Goal: Transaction & Acquisition: Download file/media

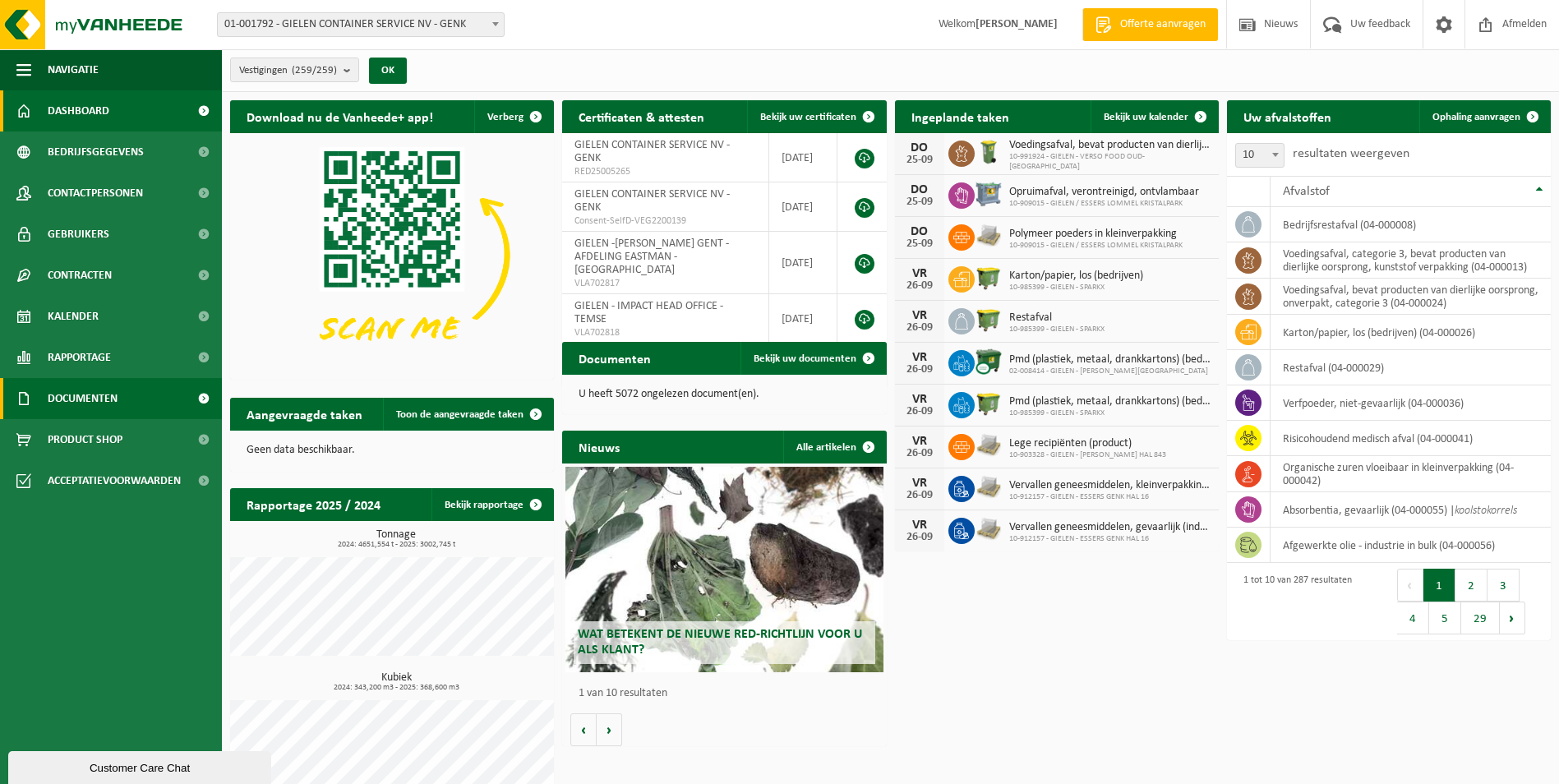
click at [110, 395] on span "Documenten" at bounding box center [82, 398] width 70 height 41
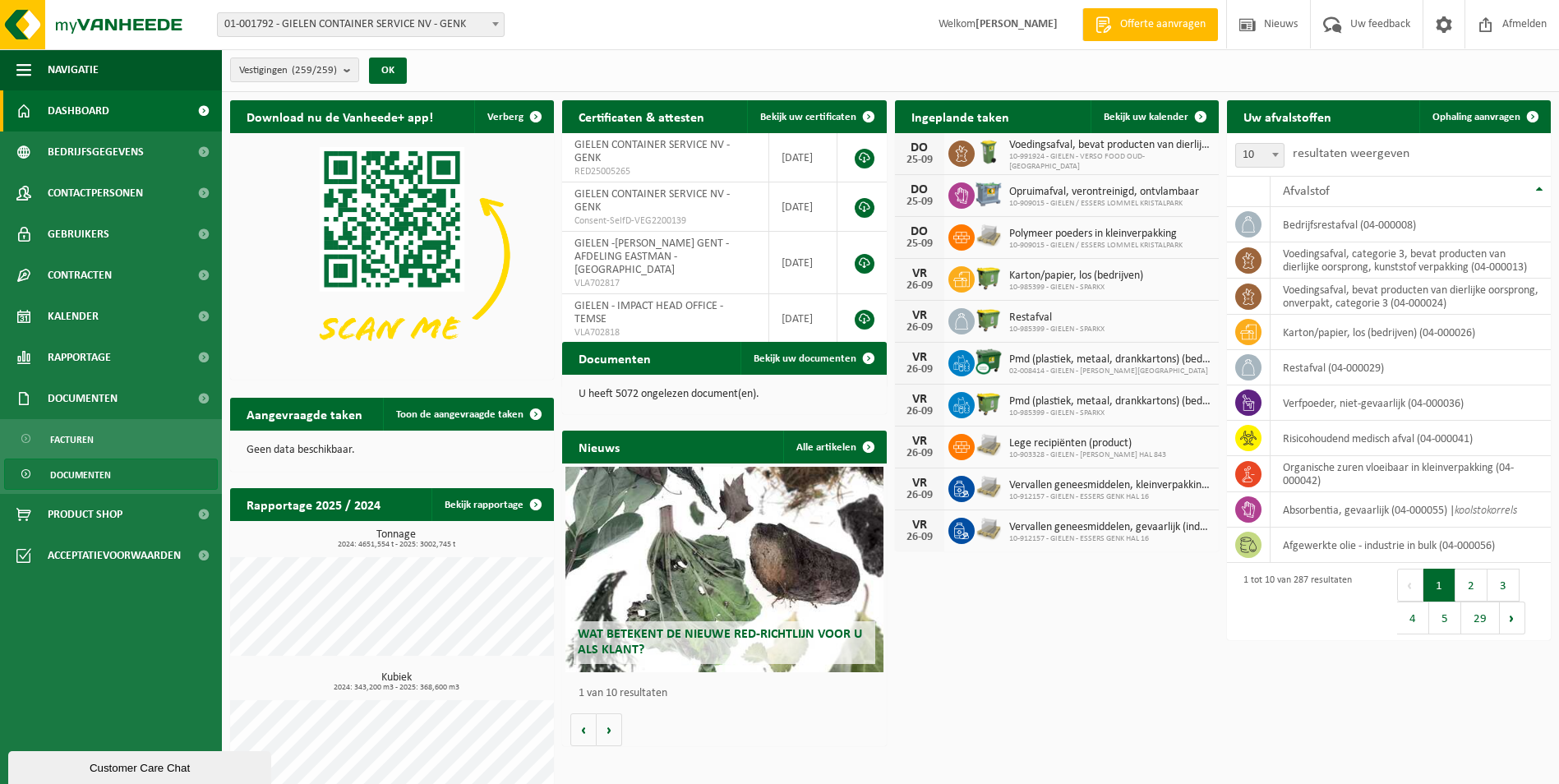
click at [98, 475] on span "Documenten" at bounding box center [81, 475] width 61 height 32
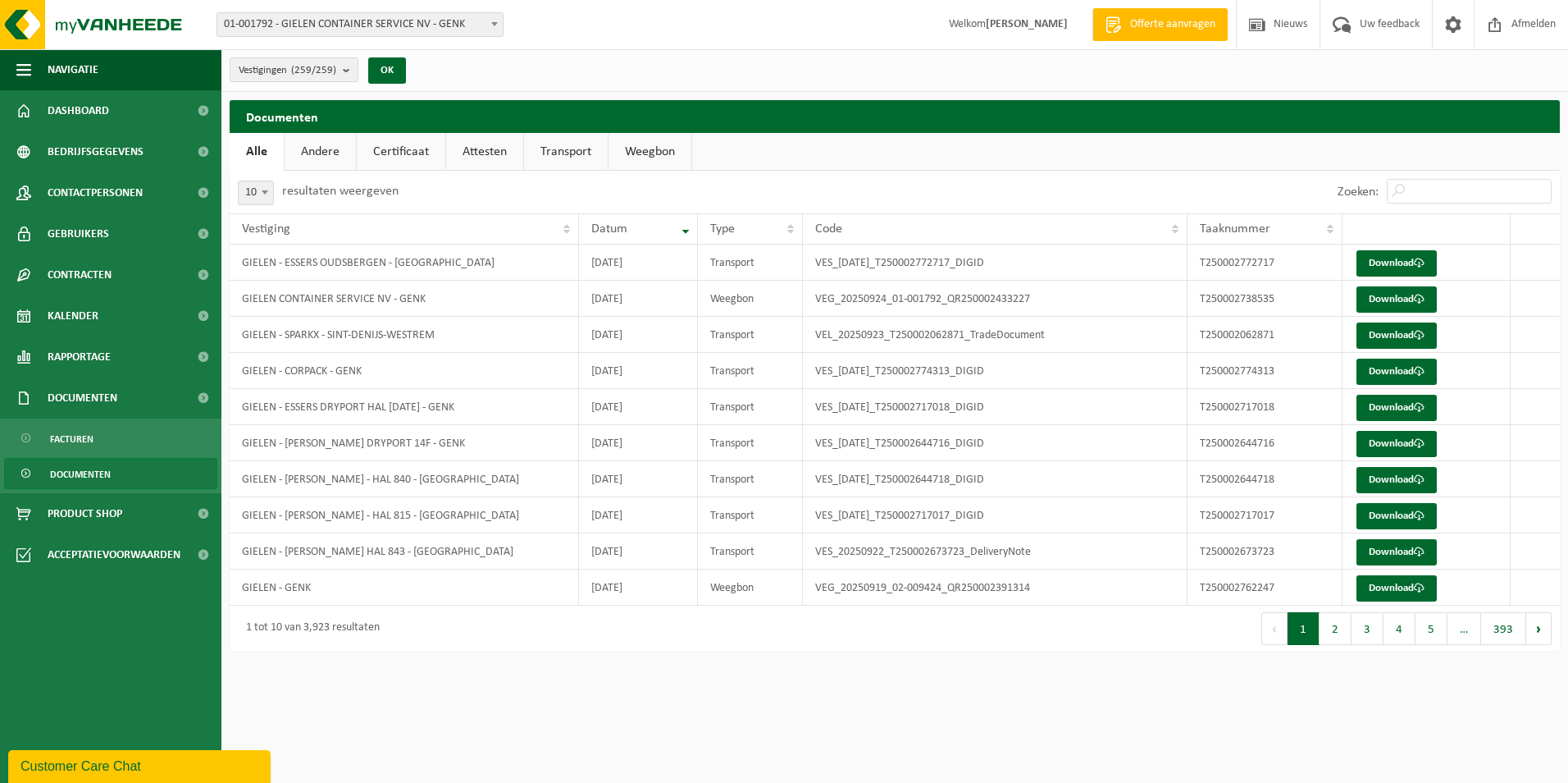
click at [662, 158] on link "Weegbon" at bounding box center [649, 151] width 82 height 38
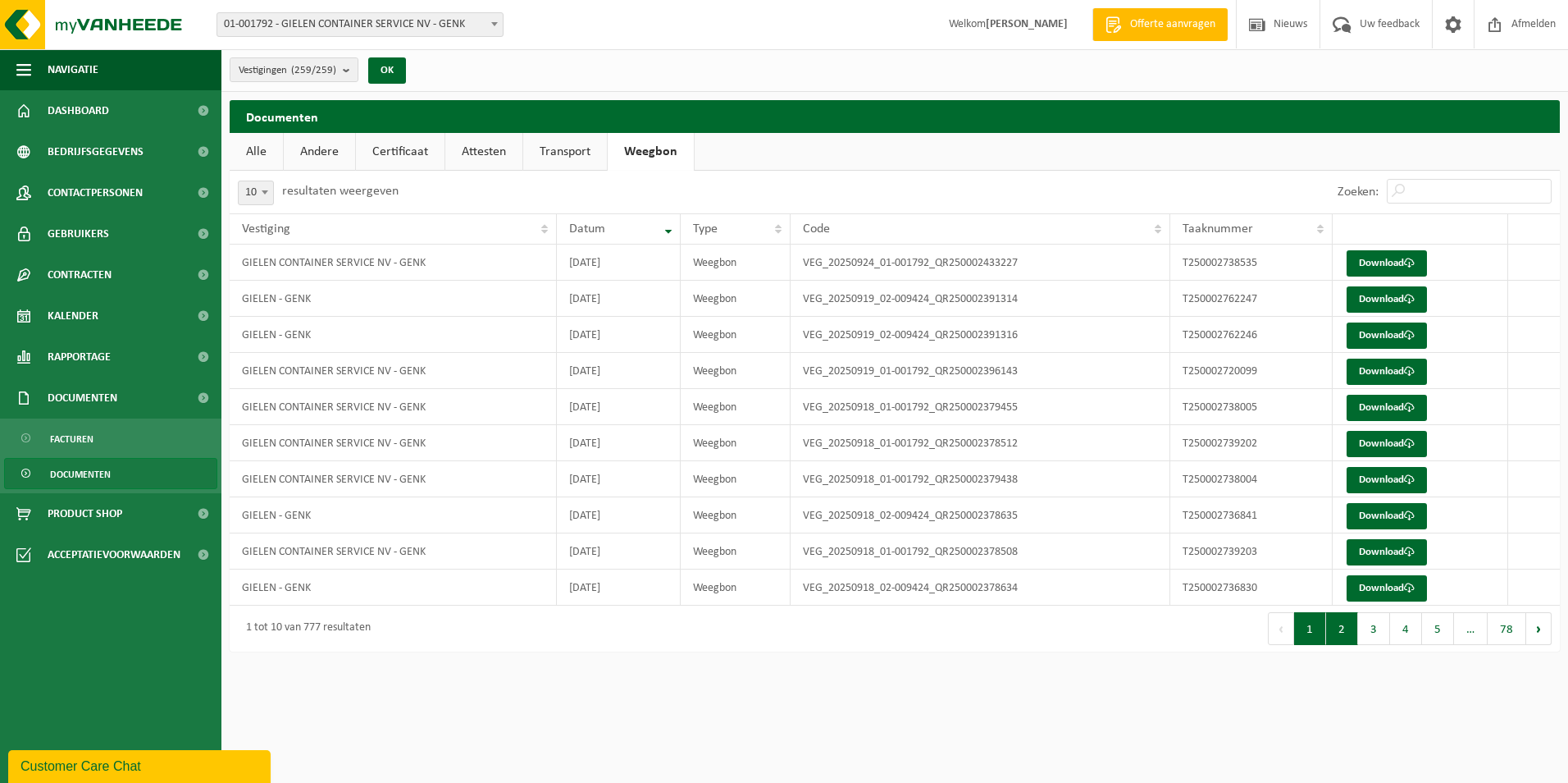
click at [1347, 632] on button "2" at bounding box center [1342, 628] width 32 height 32
click at [1388, 631] on button "3" at bounding box center [1374, 628] width 32 height 32
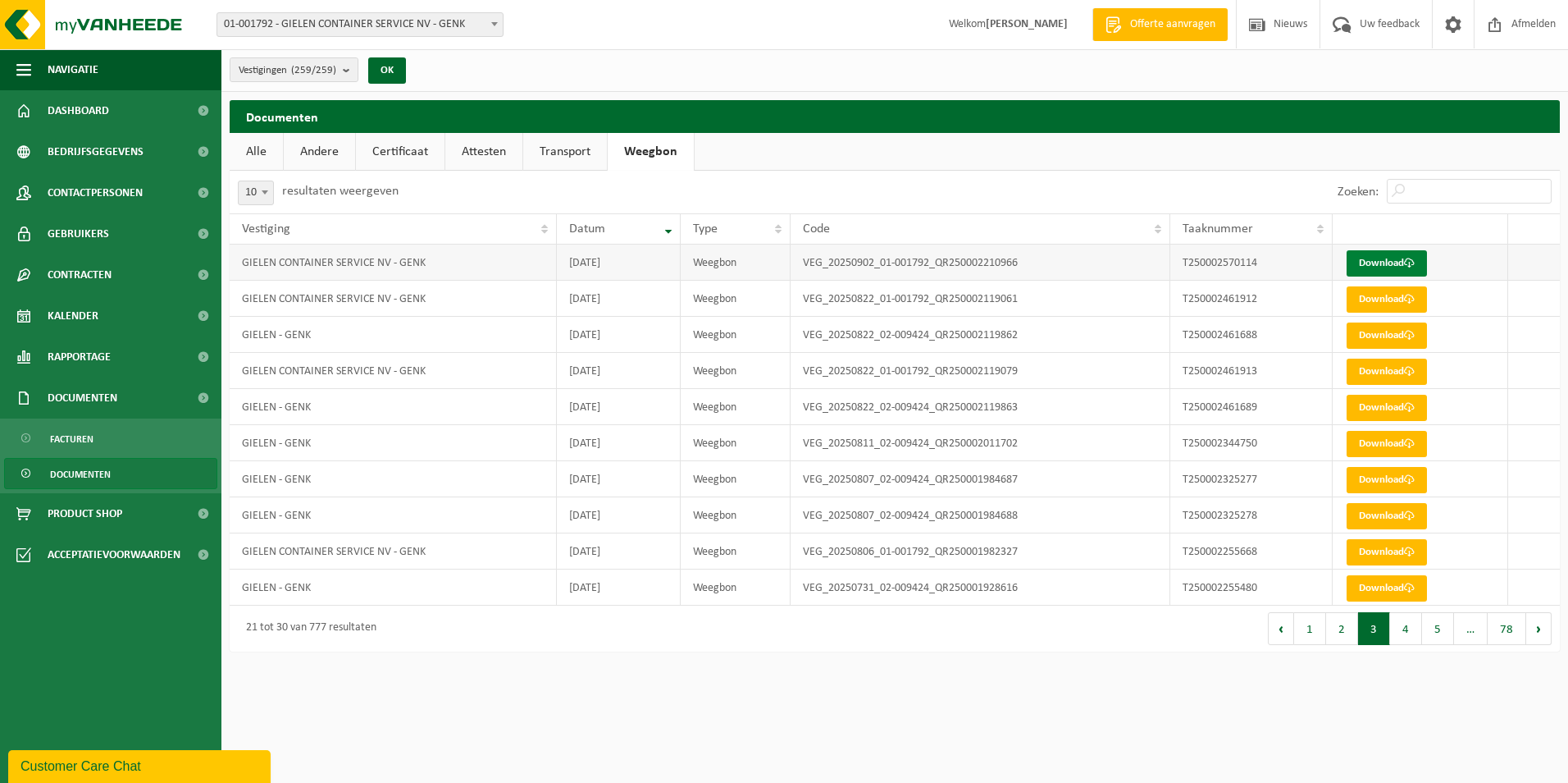
click at [1385, 259] on link "Download" at bounding box center [1386, 263] width 81 height 26
click at [1342, 620] on button "2" at bounding box center [1342, 628] width 32 height 32
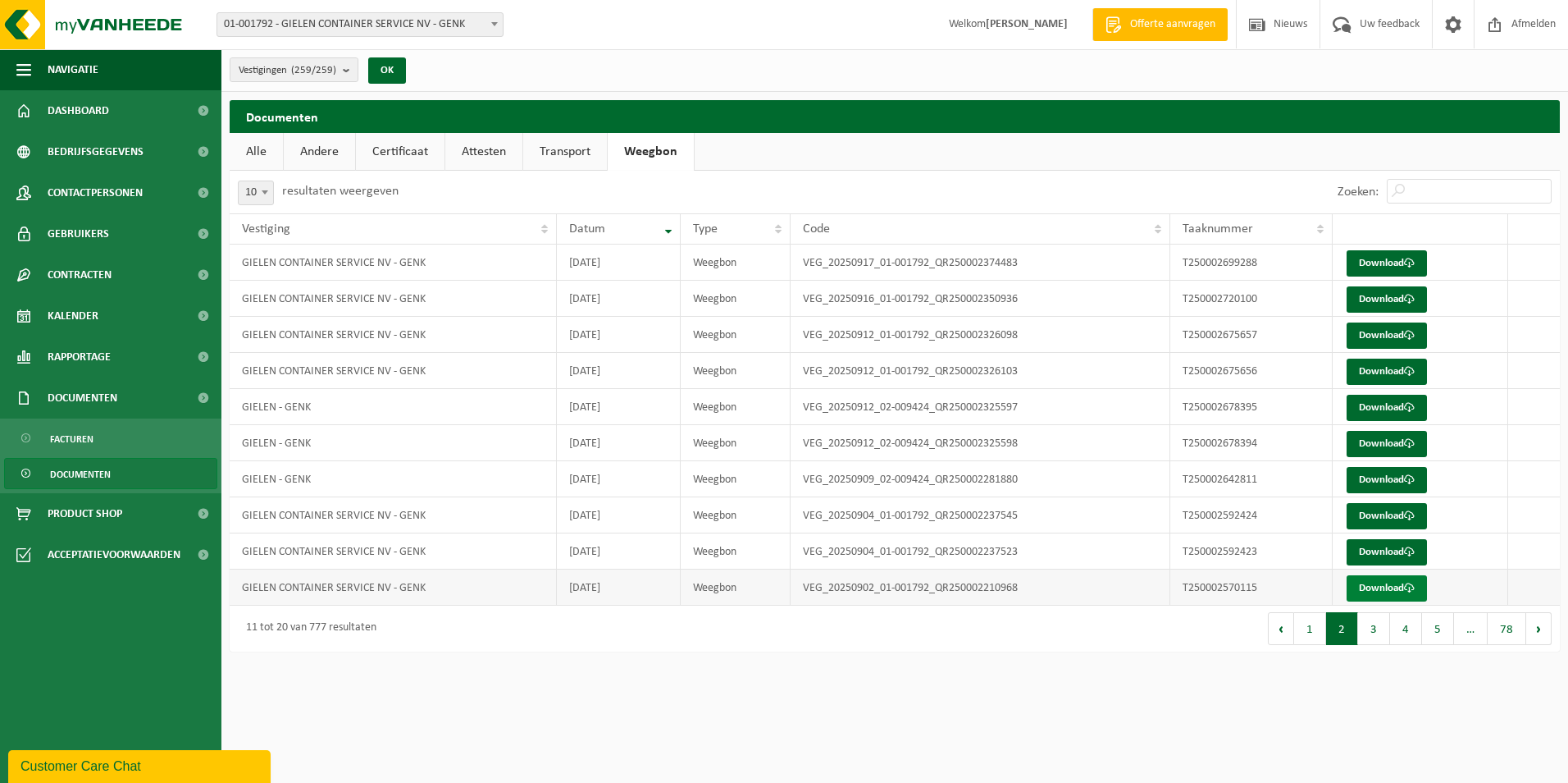
click at [1371, 584] on link "Download" at bounding box center [1386, 588] width 81 height 26
click at [1392, 544] on link "Download" at bounding box center [1386, 552] width 81 height 26
click at [1395, 522] on link "Download" at bounding box center [1386, 516] width 81 height 26
click at [1377, 471] on link "Download" at bounding box center [1386, 480] width 81 height 26
click at [1410, 445] on span at bounding box center [1410, 444] width 11 height 11
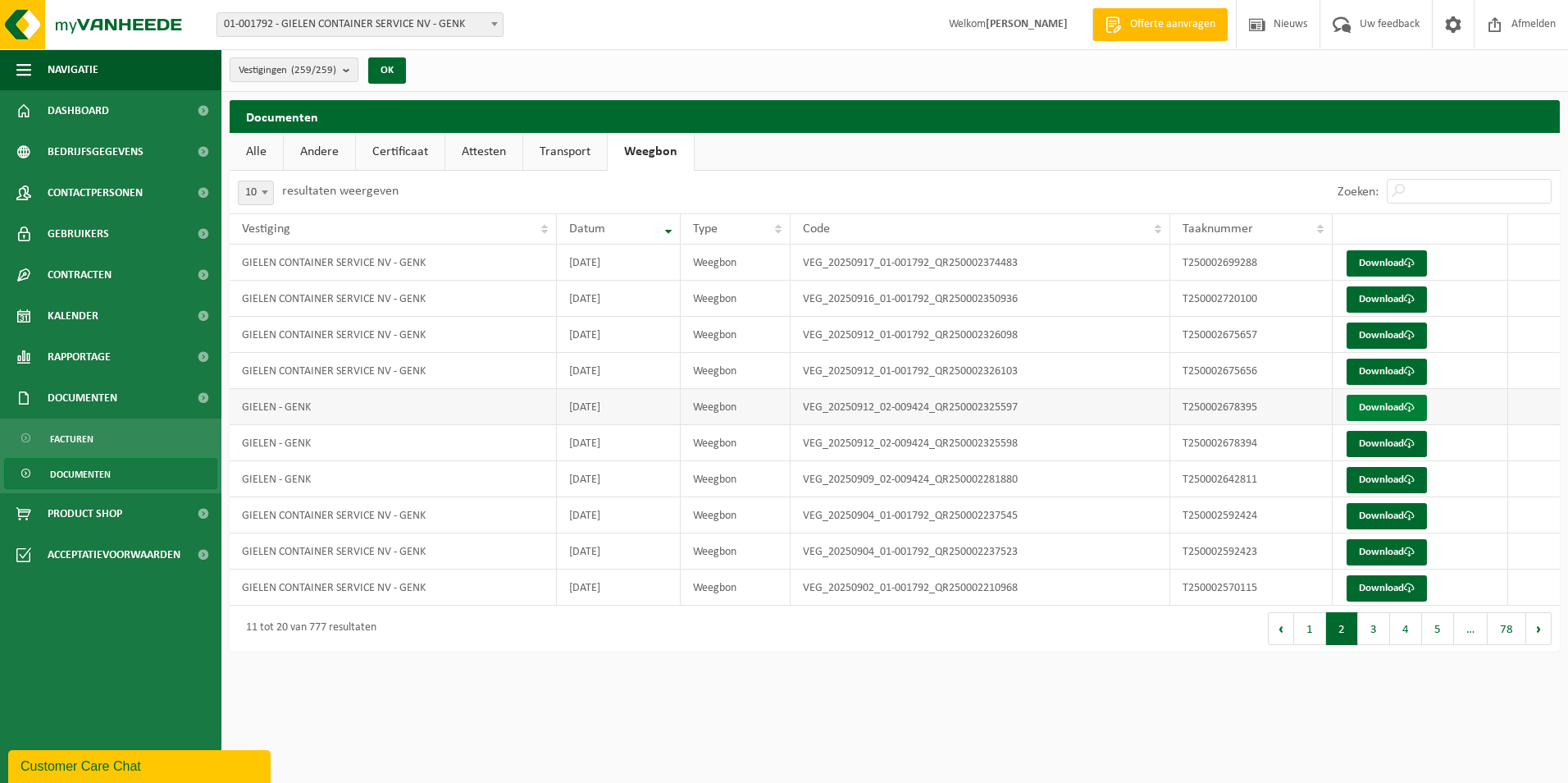
click at [1378, 409] on link "Download" at bounding box center [1386, 408] width 81 height 26
click at [1387, 367] on link "Download" at bounding box center [1386, 372] width 81 height 26
click at [1373, 335] on link "Download" at bounding box center [1386, 335] width 81 height 26
click at [1019, 298] on td "VEG_20250916_01-001792_QR250002350936" at bounding box center [981, 298] width 380 height 36
click at [1369, 293] on link "Download" at bounding box center [1386, 299] width 81 height 26
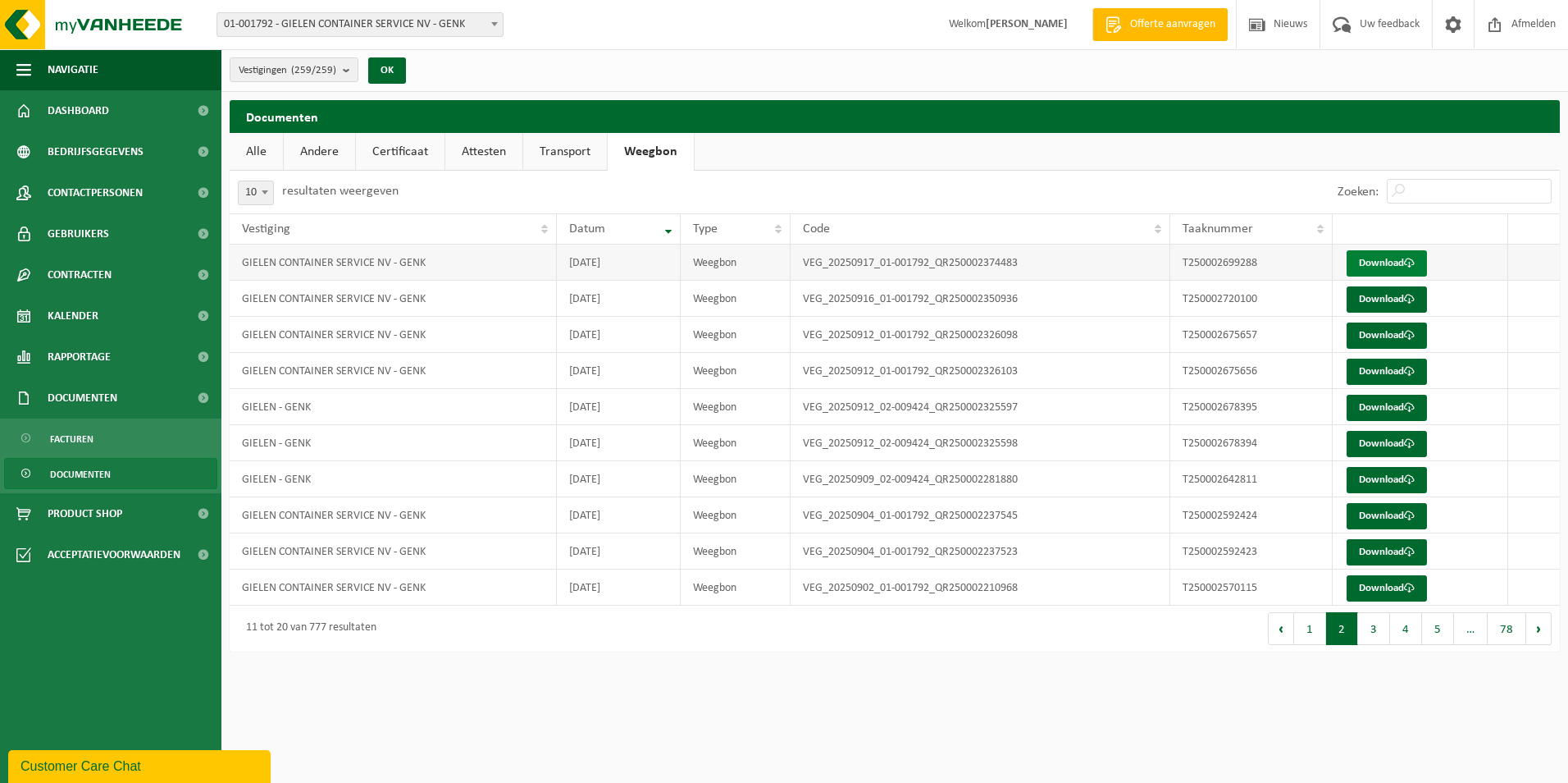
click at [1380, 256] on link "Download" at bounding box center [1386, 263] width 81 height 26
drag, startPoint x: 884, startPoint y: 74, endPoint x: 811, endPoint y: 74, distance: 73.0
click at [884, 74] on div "Vestigingen (259/259) Alles selecteren Alles deselecteren GIELEN CONTAINER SERV…" at bounding box center [895, 70] width 1347 height 43
click at [1315, 625] on button "1" at bounding box center [1310, 628] width 32 height 32
click at [1414, 592] on span at bounding box center [1410, 588] width 11 height 11
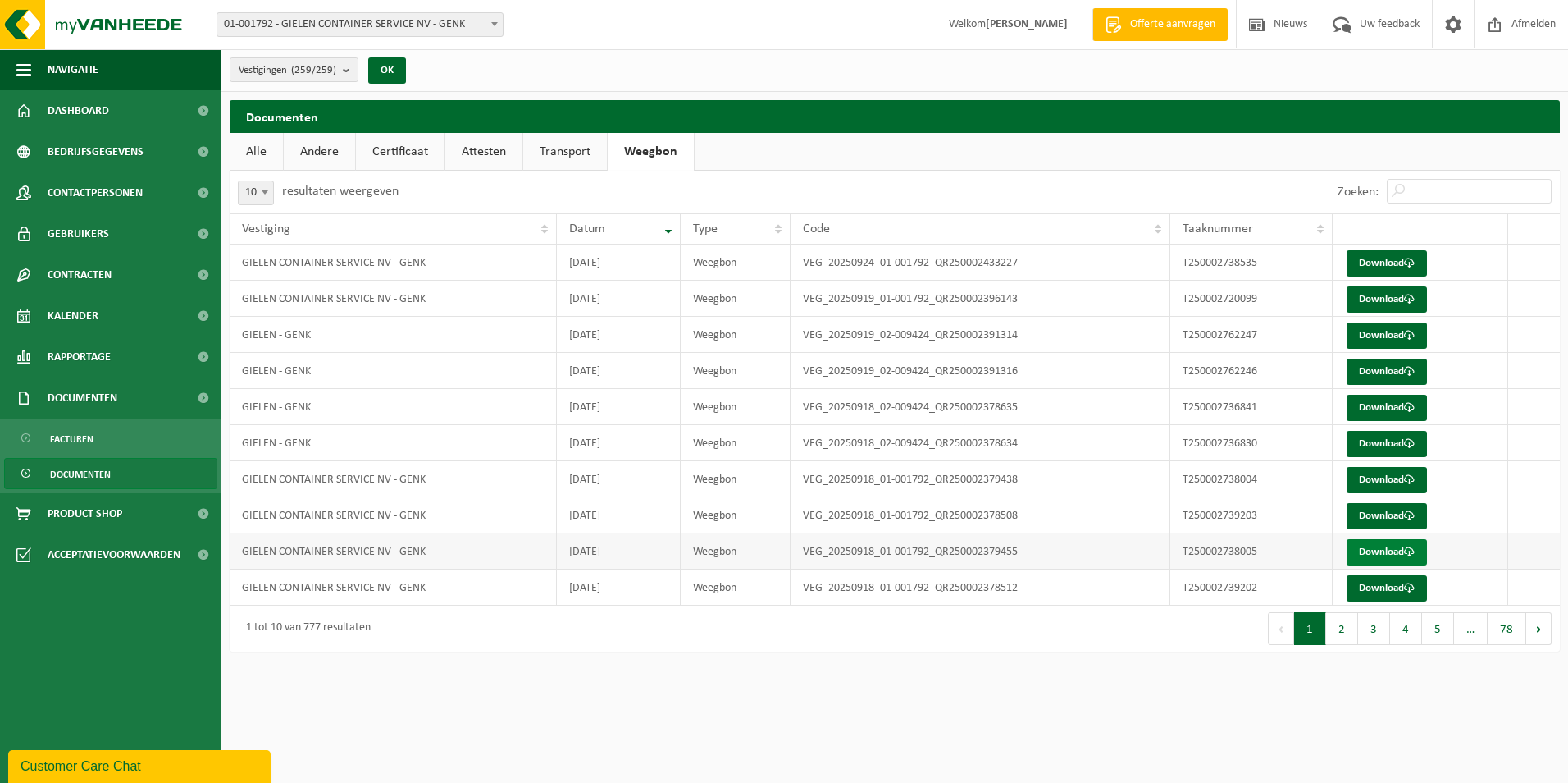
click at [1427, 548] on link "Download" at bounding box center [1386, 552] width 81 height 26
click at [1410, 505] on link "Download" at bounding box center [1386, 516] width 81 height 26
click at [1409, 483] on span at bounding box center [1410, 480] width 11 height 11
click at [1364, 440] on link "Download" at bounding box center [1386, 444] width 81 height 26
click at [1420, 410] on link "Download" at bounding box center [1386, 408] width 81 height 26
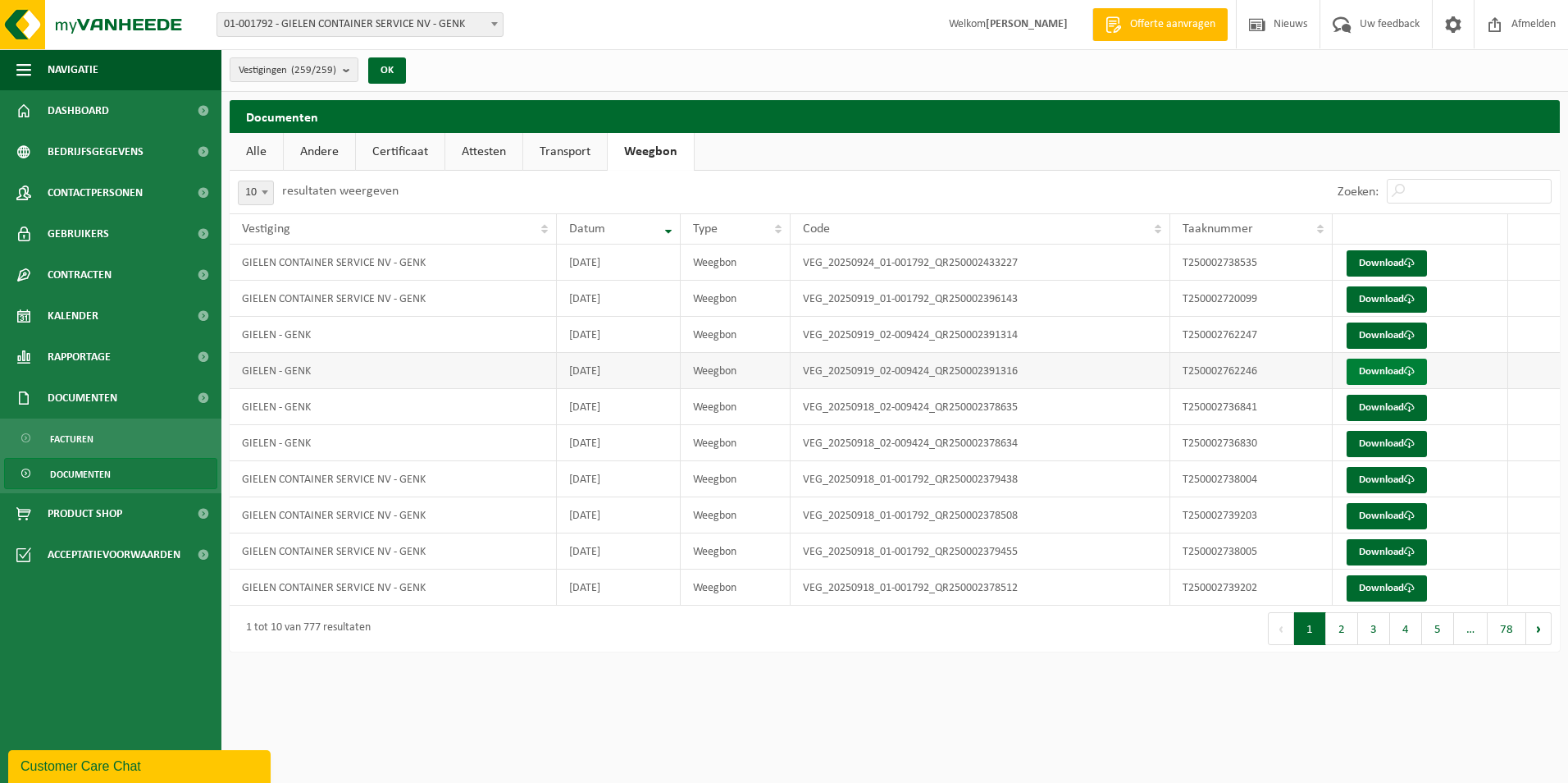
click at [1368, 361] on link "Download" at bounding box center [1386, 372] width 81 height 26
click at [1363, 333] on link "Download" at bounding box center [1386, 335] width 81 height 26
click at [1379, 303] on link "Download" at bounding box center [1386, 299] width 81 height 26
click at [442, 261] on td "GIELEN CONTAINER SERVICE NV - GENK" at bounding box center [393, 262] width 327 height 36
click at [1384, 259] on link "Download" at bounding box center [1386, 263] width 81 height 26
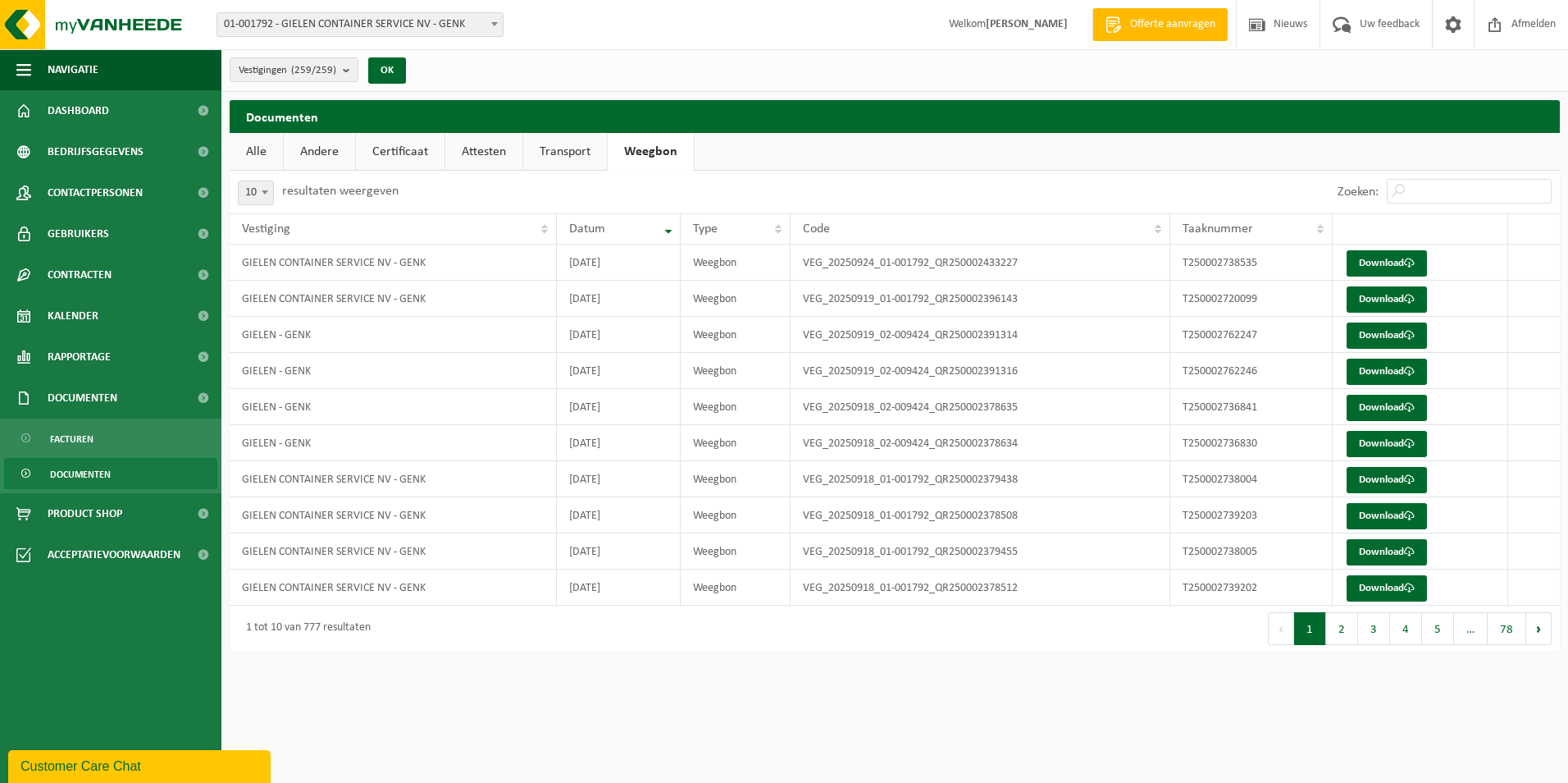
click at [862, 695] on html "Vestiging: 01-001792 - GIELEN CONTAINER SERVICE NV - GENK 10-944378 - GIELEN – …" at bounding box center [784, 391] width 1568 height 783
